Goal: Task Accomplishment & Management: Manage account settings

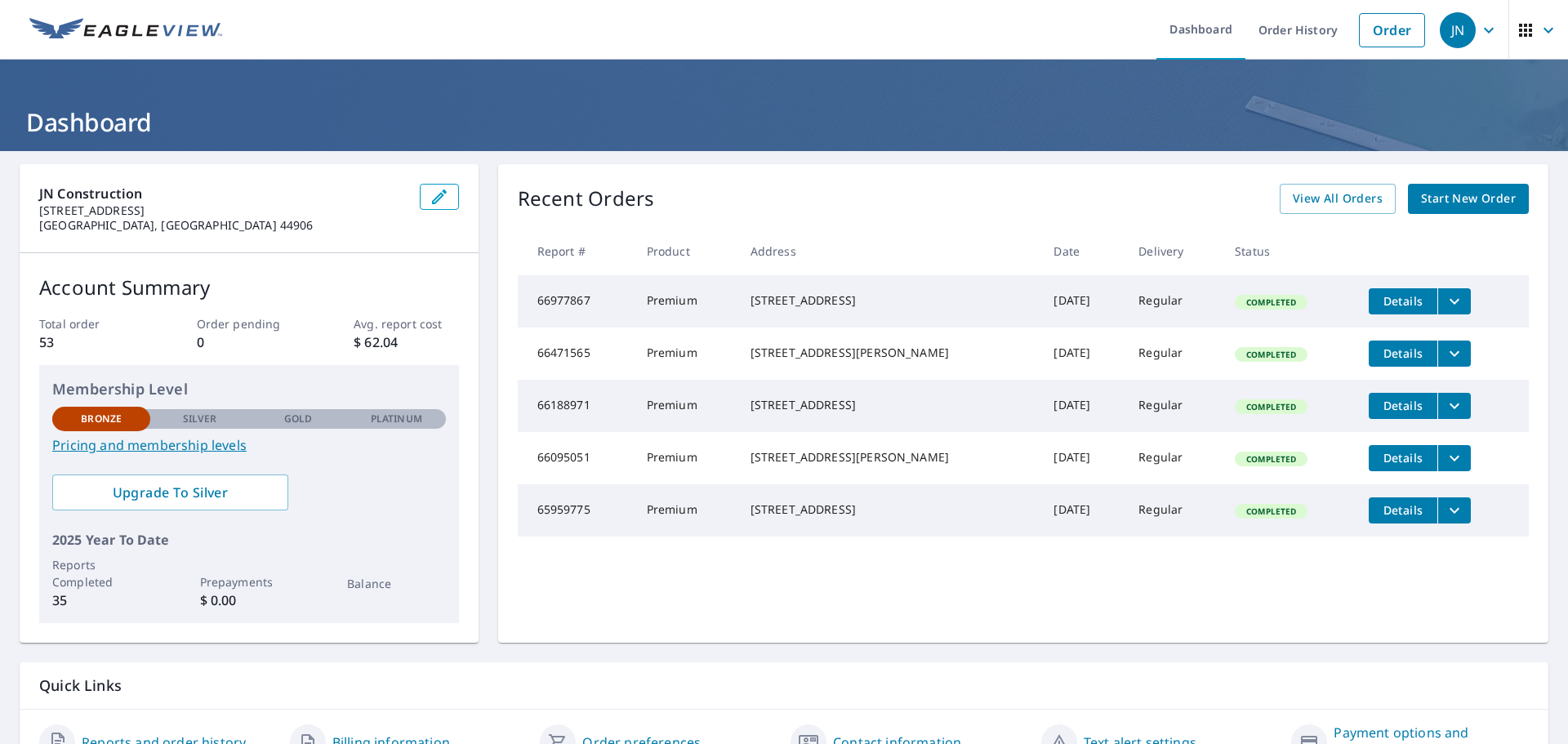
click at [1524, 26] on span "button" at bounding box center [1539, 30] width 46 height 39
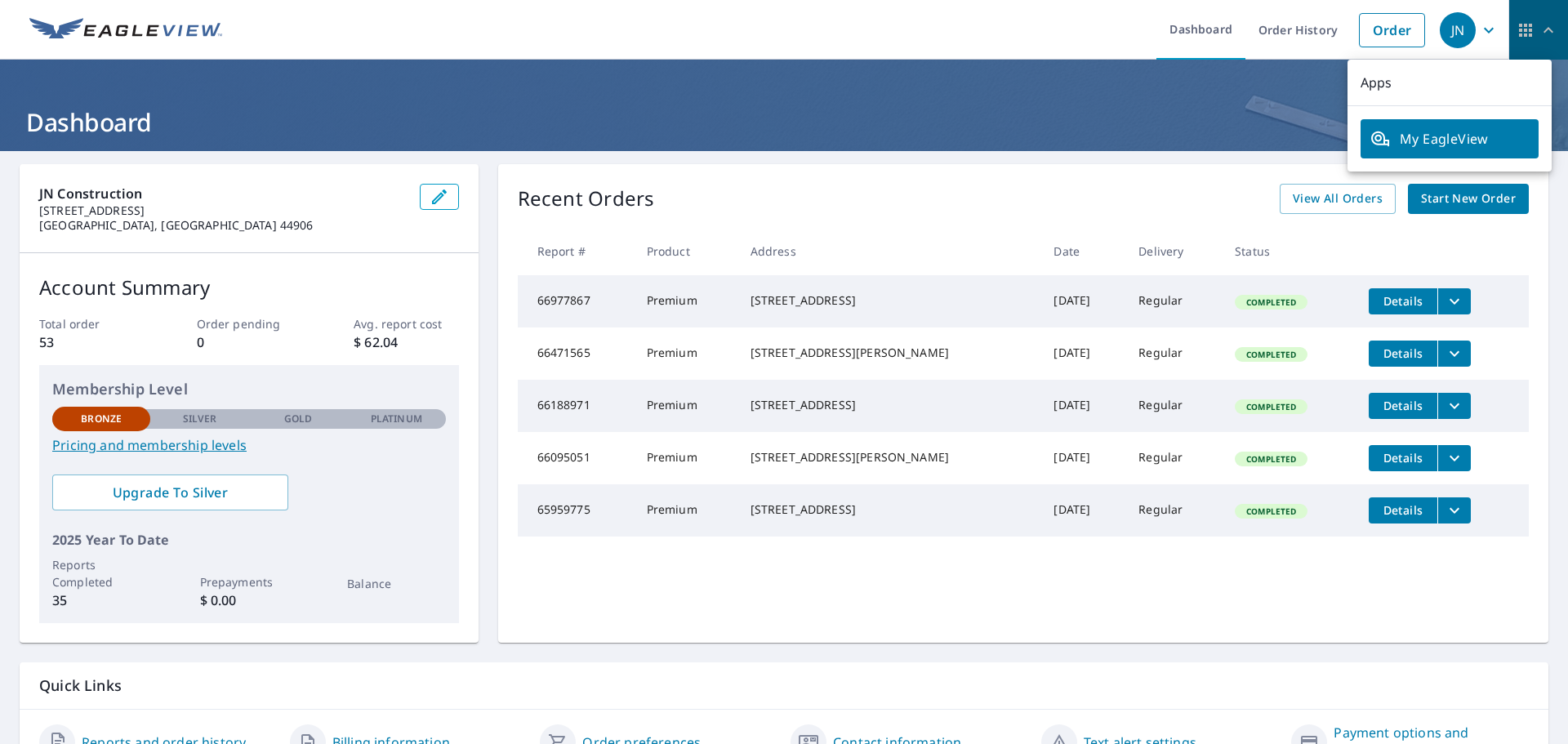
click at [1524, 26] on span "button" at bounding box center [1539, 30] width 46 height 39
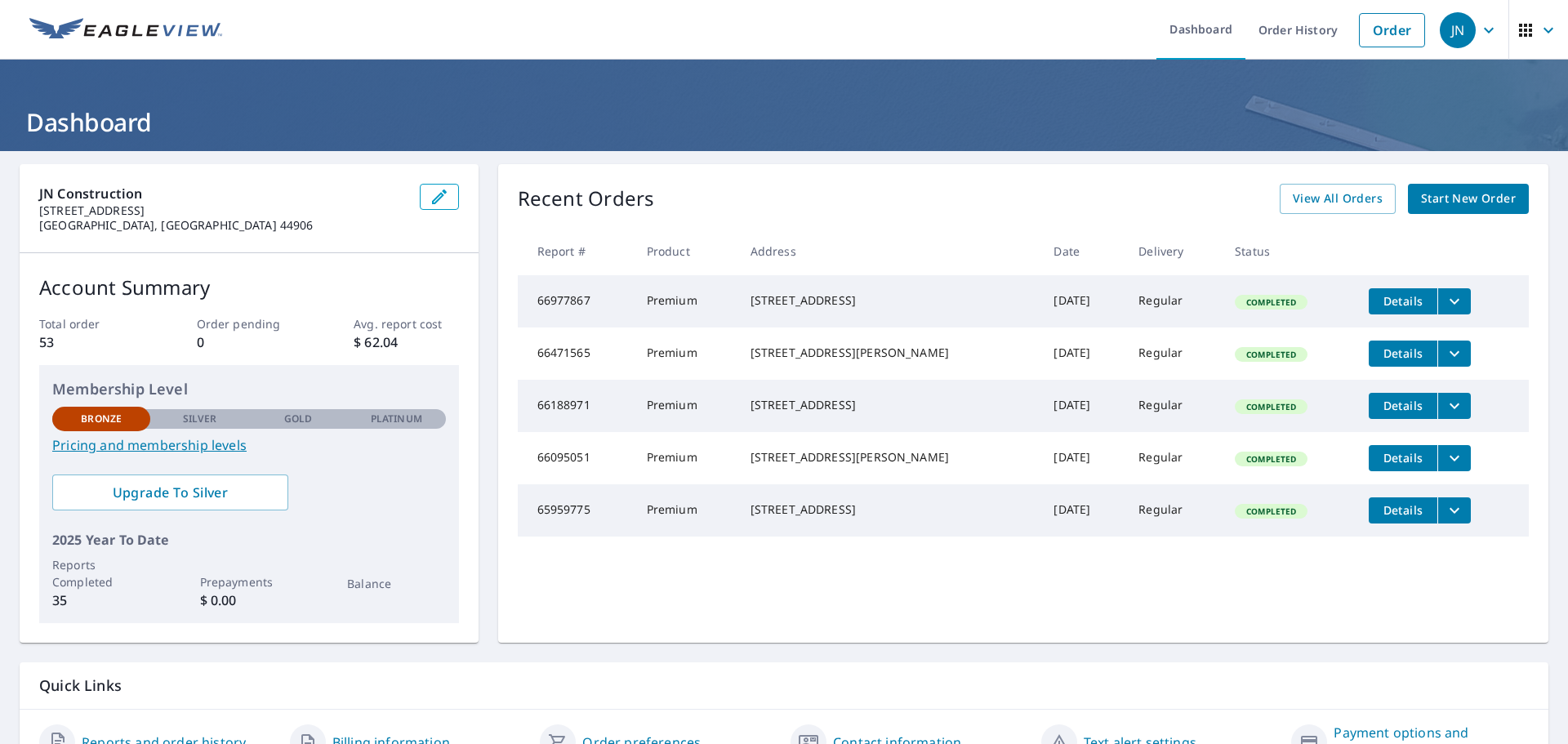
click at [1465, 30] on span "JN" at bounding box center [1471, 30] width 62 height 39
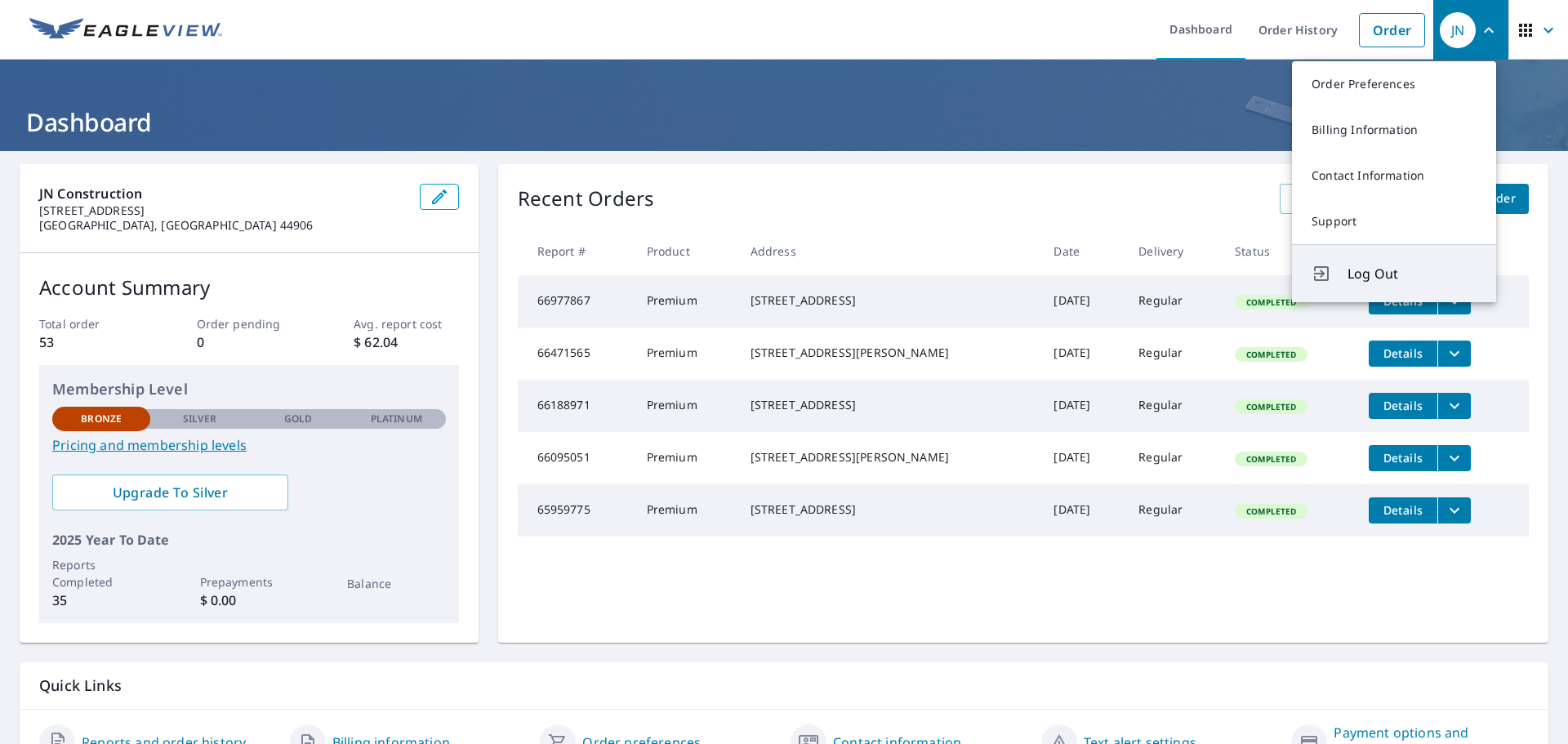
click at [1390, 281] on span "Log Out" at bounding box center [1412, 273] width 129 height 19
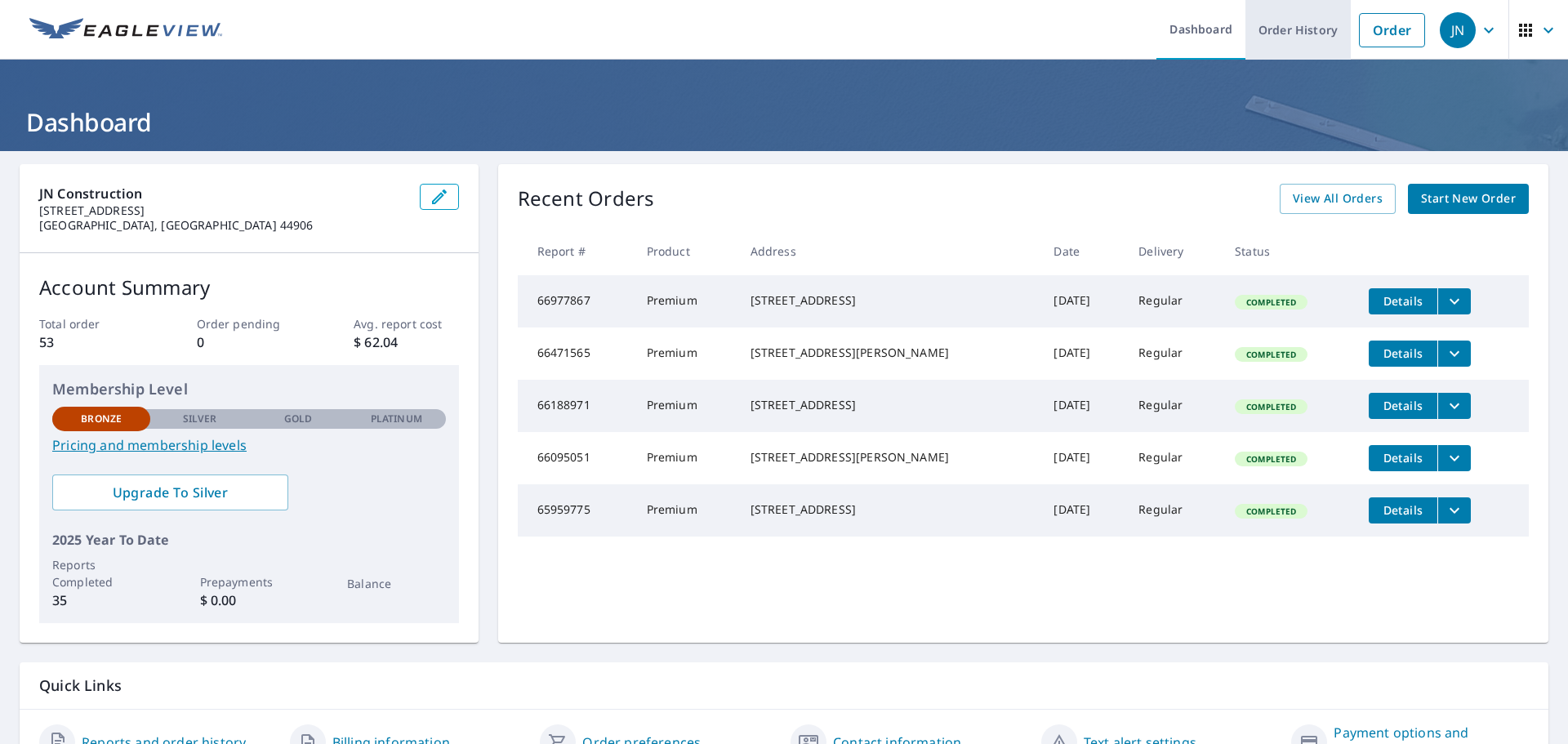
click at [1262, 44] on link "Order History" at bounding box center [1298, 30] width 106 height 60
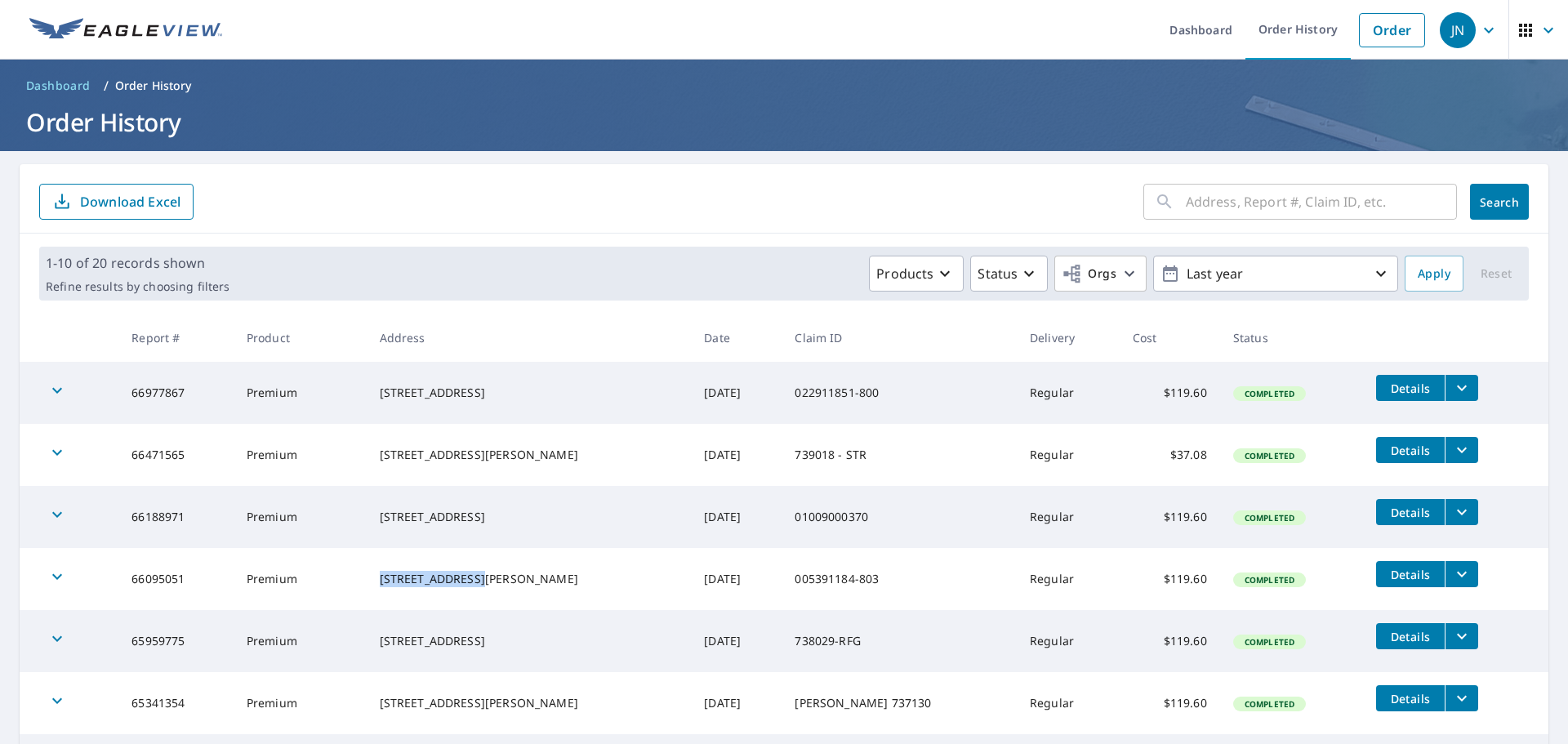
drag, startPoint x: 469, startPoint y: 570, endPoint x: 374, endPoint y: 570, distance: 95.0
click at [374, 570] on td "[STREET_ADDRESS][PERSON_NAME]" at bounding box center [529, 578] width 325 height 62
copy div "515 N Seltzer St"
drag, startPoint x: 514, startPoint y: 508, endPoint x: 356, endPoint y: 508, distance: 158.0
click at [356, 508] on tr "66188971 Premium 621 Columbus Sandusky Rd S Marion, OH 43302 Jul 01, 2025 01009…" at bounding box center [784, 517] width 1529 height 62
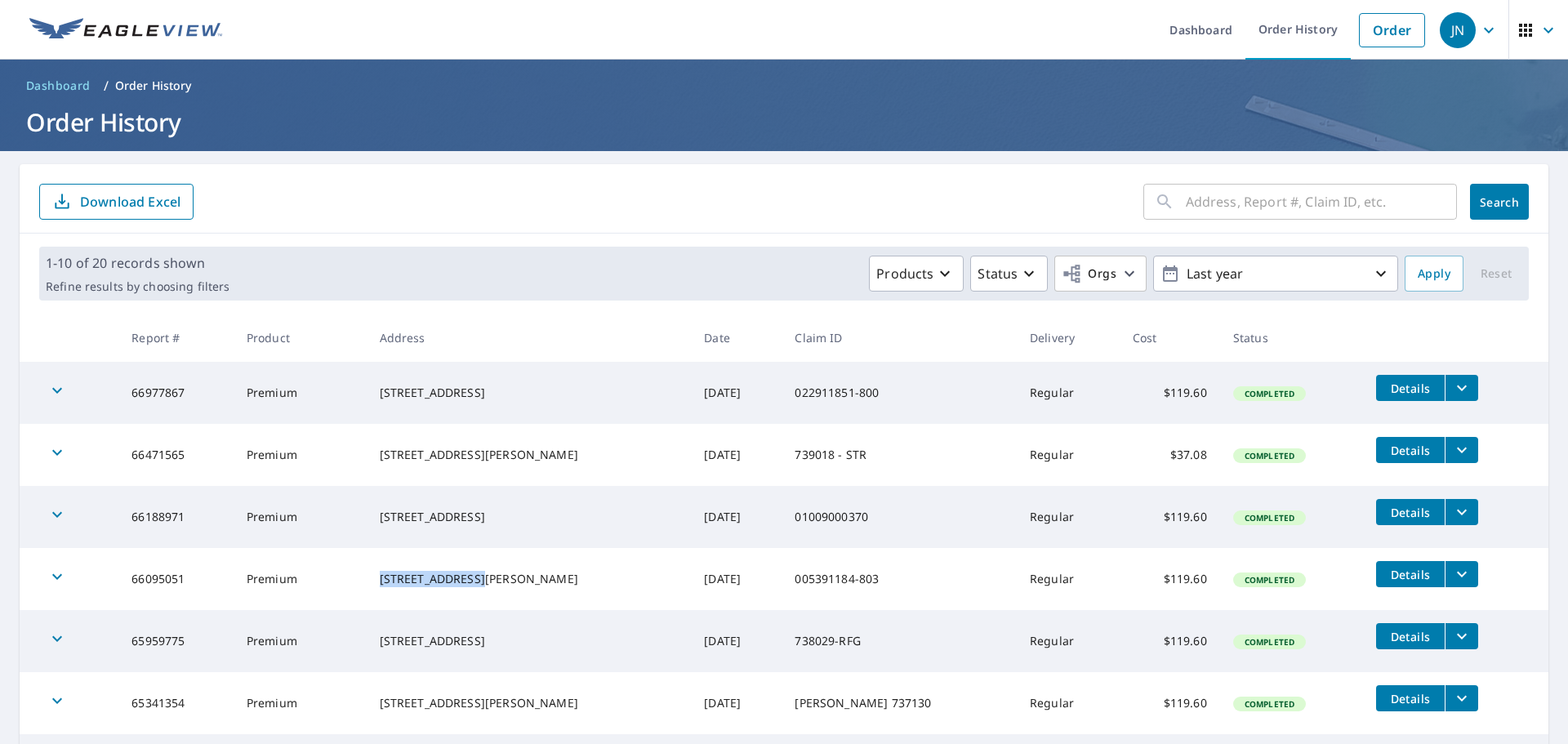
copy tr "621 Columbus Sandusky"
drag, startPoint x: 429, startPoint y: 451, endPoint x: 376, endPoint y: 442, distance: 53.8
click at [376, 442] on td "[STREET_ADDRESS][PERSON_NAME]" at bounding box center [529, 454] width 325 height 62
copy div "48 3rd St"
drag, startPoint x: 516, startPoint y: 380, endPoint x: 365, endPoint y: 382, distance: 151.0
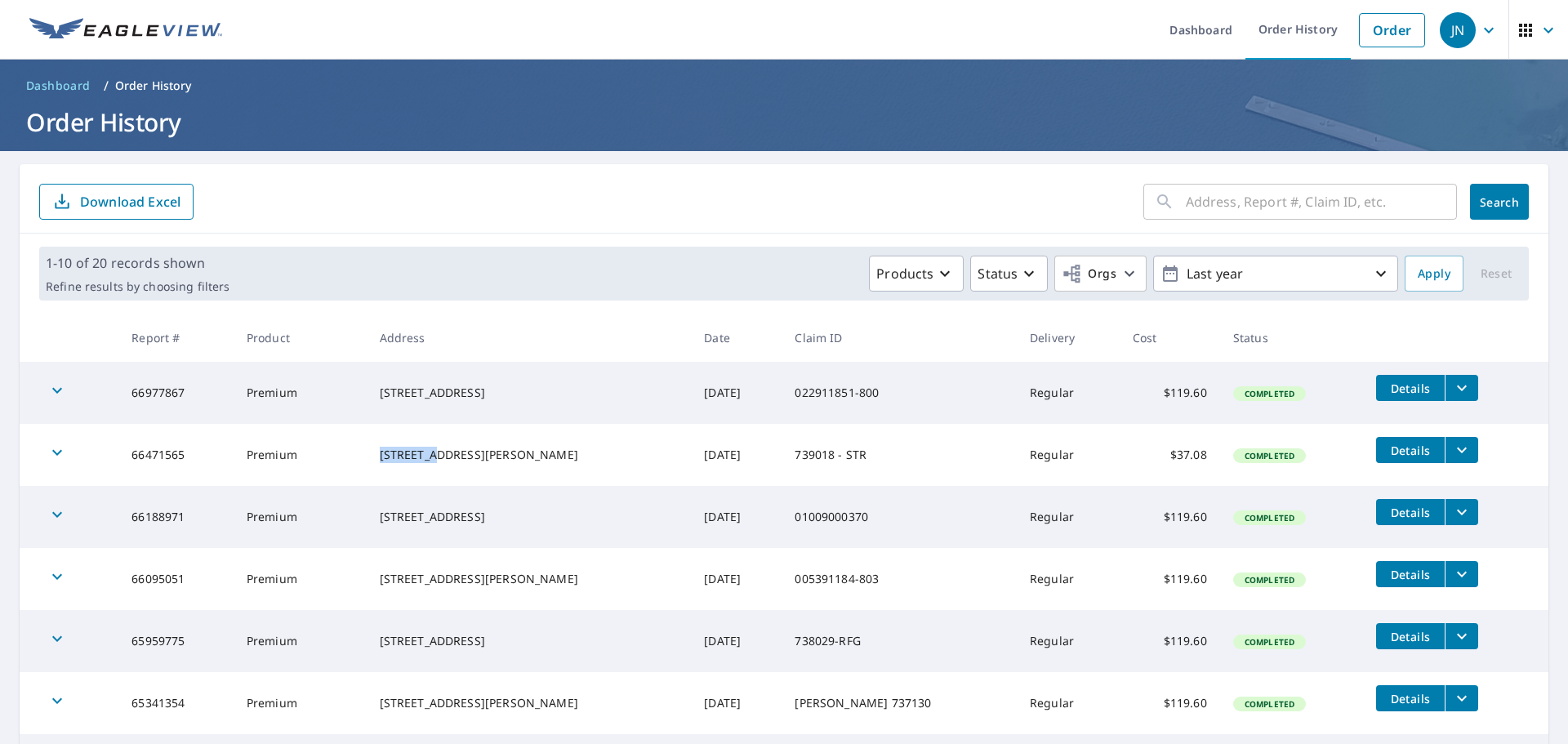
click at [365, 382] on tr "66977867 Premium 1042 Township Road 126 Nova, OH 44859-9730 Aug 16, 2025 022911…" at bounding box center [784, 392] width 1529 height 62
copy tr "1042 Township Road 126"
